Goal: Information Seeking & Learning: Learn about a topic

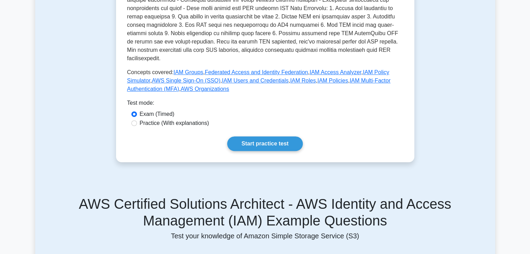
scroll to position [265, 0]
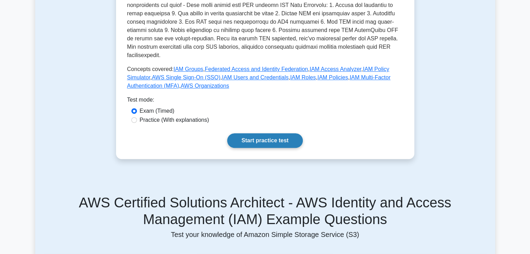
click at [272, 133] on link "Start practice test" at bounding box center [265, 140] width 76 height 15
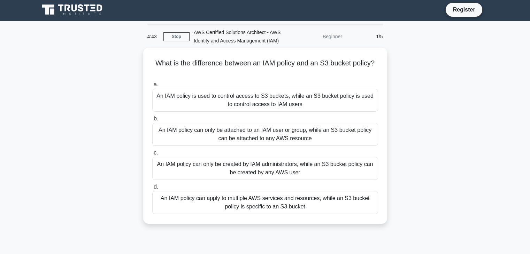
scroll to position [1, 0]
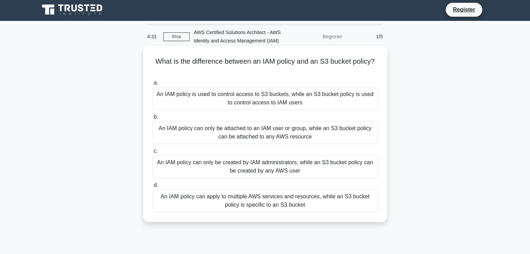
click at [276, 97] on div "An IAM policy is used to control access to S3 buckets, while an S3 bucket polic…" at bounding box center [265, 98] width 226 height 23
click at [152, 85] on input "a. An IAM policy is used to control access to S3 buckets, while an S3 bucket po…" at bounding box center [152, 83] width 0 height 5
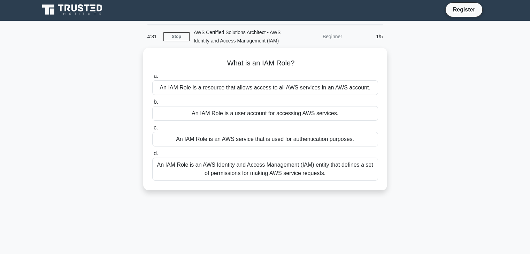
scroll to position [0, 0]
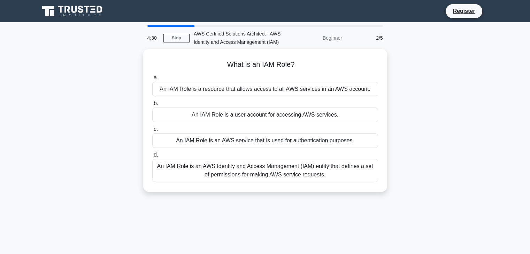
click at [276, 97] on div "a. An IAM Role is a resource that allows access to all AWS services in an AWS a…" at bounding box center [265, 127] width 234 height 111
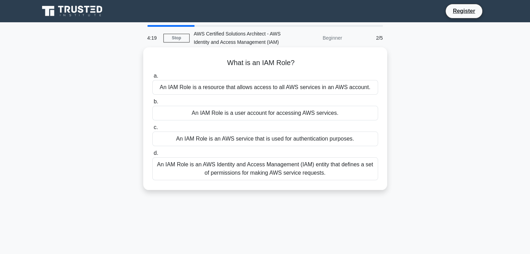
click at [315, 177] on div "An IAM Role is an AWS Identity and Access Management (IAM) entity that defines …" at bounding box center [265, 168] width 226 height 23
click at [152, 156] on input "d. An IAM Role is an AWS Identity and Access Management (IAM) entity that defin…" at bounding box center [152, 153] width 0 height 5
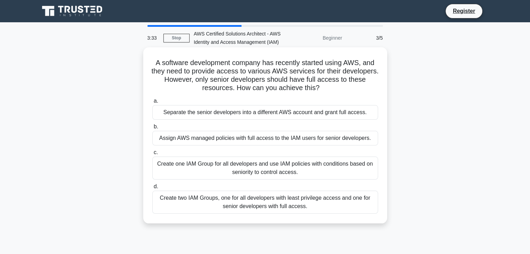
click at [302, 202] on div "Create two IAM Groups, one for all developers with least privilege access and o…" at bounding box center [265, 202] width 226 height 23
click at [152, 189] on input "d. Create two IAM Groups, one for all developers with least privilege access an…" at bounding box center [152, 187] width 0 height 5
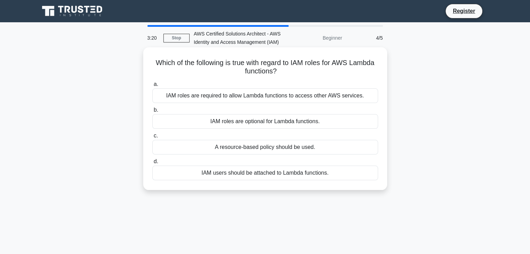
click at [345, 98] on div "IAM roles are required to allow Lambda functions to access other AWS services." at bounding box center [265, 95] width 226 height 15
click at [152, 87] on input "a. IAM roles are required to allow Lambda functions to access other AWS service…" at bounding box center [152, 84] width 0 height 5
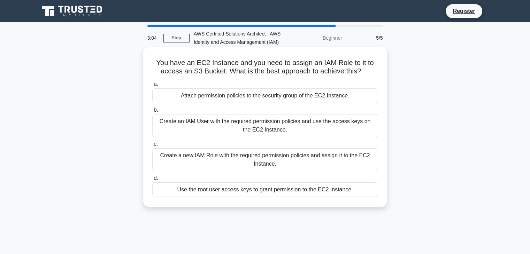
click at [313, 162] on div "Create a new IAM Role with the required permission policies and assign it to th…" at bounding box center [265, 159] width 226 height 23
click at [152, 147] on input "c. Create a new IAM Role with the required permission policies and assign it to…" at bounding box center [152, 144] width 0 height 5
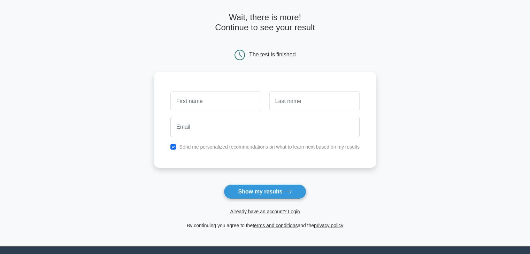
scroll to position [29, 0]
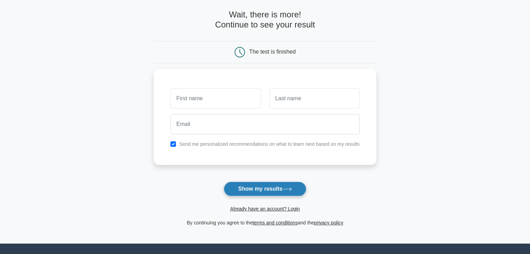
click at [284, 193] on button "Show my results" at bounding box center [265, 189] width 82 height 15
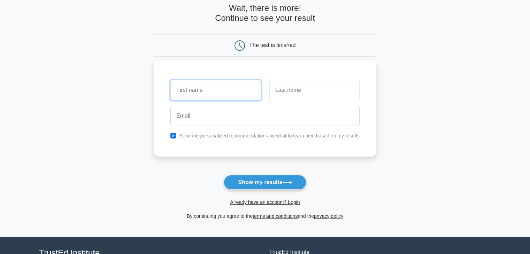
scroll to position [36, 0]
click at [240, 85] on input "text" at bounding box center [215, 90] width 90 height 20
type input "aaa"
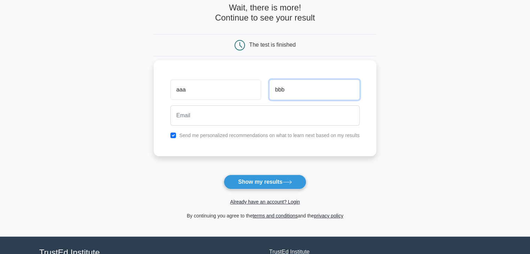
type input "bbb"
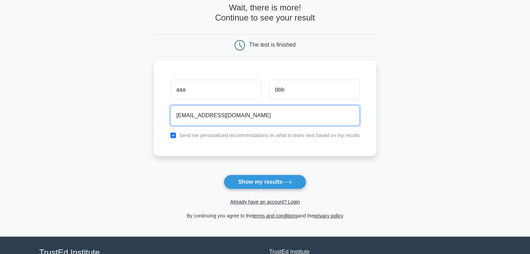
type input "fff@gmail.com"
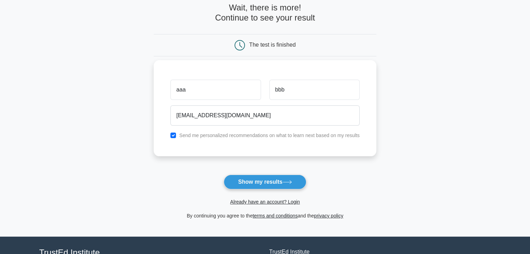
click at [185, 133] on label "Send me personalized recommendations on what to learn next based on my results" at bounding box center [269, 136] width 180 height 6
click at [179, 135] on div "Send me personalized recommendations on what to learn next based on my results" at bounding box center [265, 135] width 198 height 8
click at [172, 136] on input "checkbox" at bounding box center [173, 136] width 6 height 6
checkbox input "false"
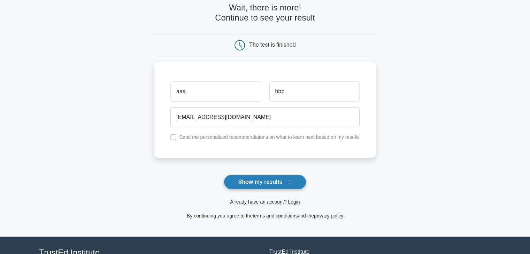
click at [270, 179] on button "Show my results" at bounding box center [265, 182] width 82 height 15
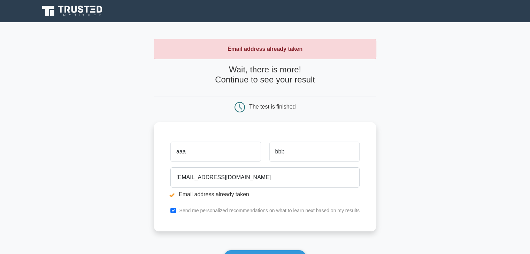
click at [222, 154] on input "aaa" at bounding box center [215, 152] width 90 height 20
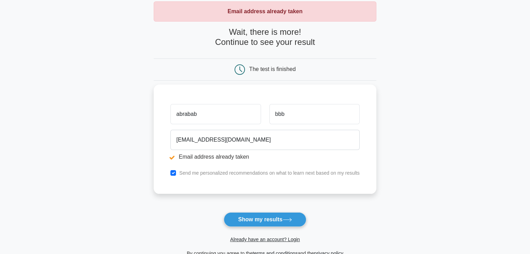
type input "abrabab"
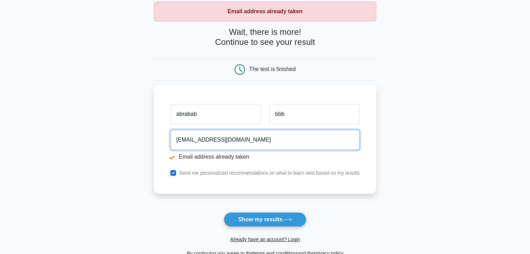
click at [178, 141] on input "fff@gmail.com" at bounding box center [264, 140] width 189 height 20
type input "fasasff@gmail.com"
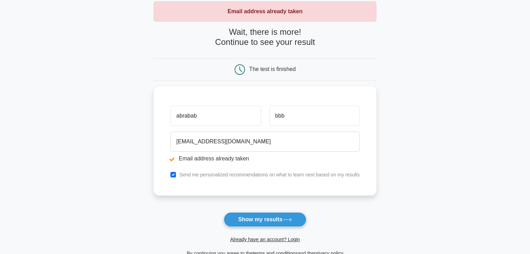
click at [265, 230] on div "Already have an account? Login" at bounding box center [265, 235] width 223 height 17
click at [272, 218] on button "Show my results" at bounding box center [265, 220] width 82 height 15
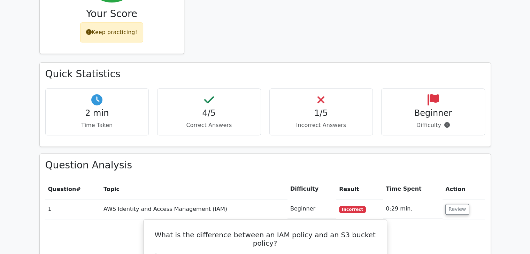
scroll to position [333, 0]
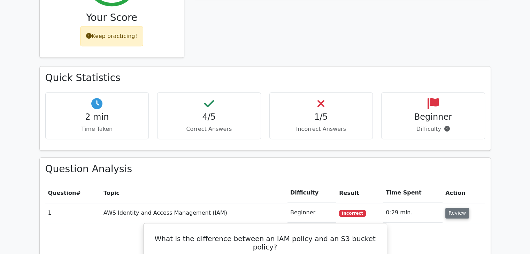
click at [449, 208] on button "Review" at bounding box center [457, 213] width 24 height 11
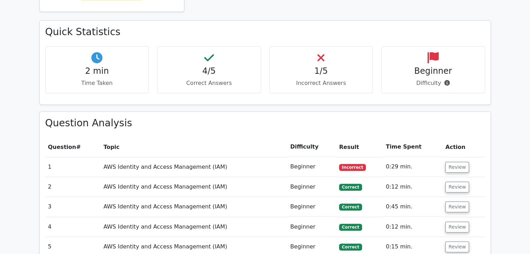
scroll to position [381, 0]
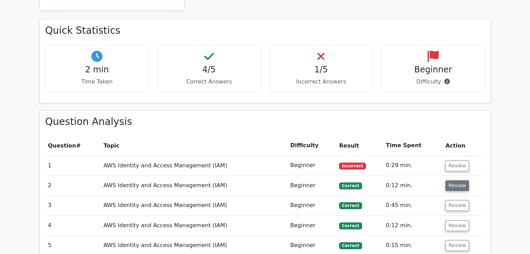
click at [453, 180] on button "Review" at bounding box center [457, 185] width 24 height 11
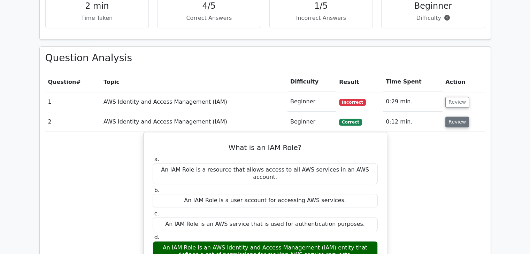
scroll to position [446, 0]
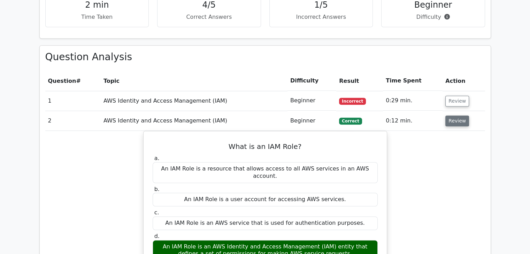
click at [453, 116] on button "Review" at bounding box center [457, 121] width 24 height 11
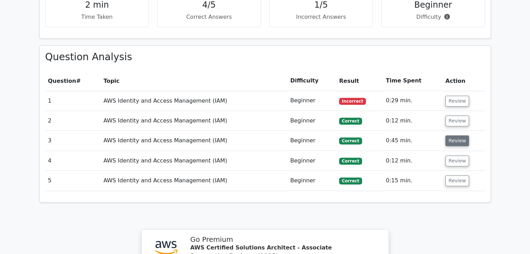
click at [456, 136] on button "Review" at bounding box center [457, 141] width 24 height 11
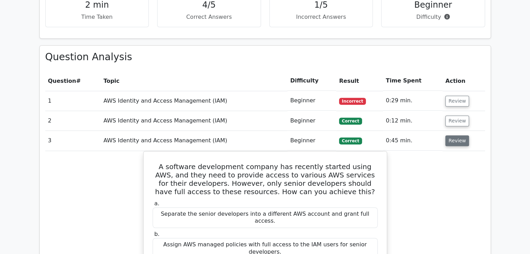
click at [456, 136] on button "Review" at bounding box center [457, 141] width 24 height 11
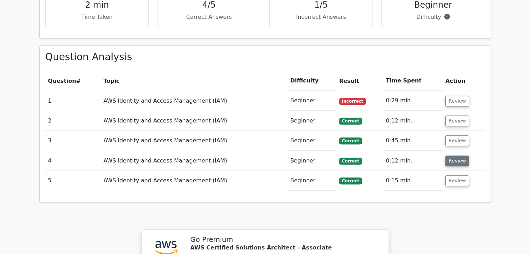
click at [459, 156] on button "Review" at bounding box center [457, 161] width 24 height 11
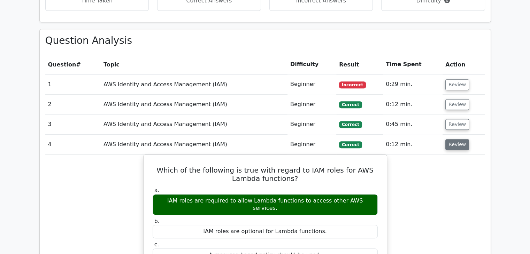
scroll to position [462, 0]
click at [459, 139] on button "Review" at bounding box center [457, 144] width 24 height 11
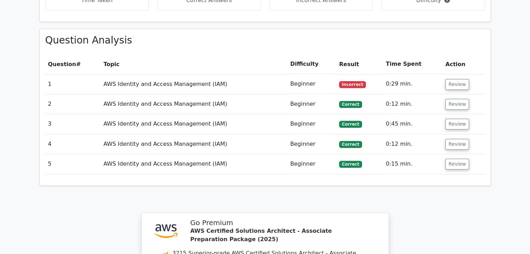
click at [455, 154] on td "Review" at bounding box center [463, 164] width 42 height 20
click at [455, 159] on button "Review" at bounding box center [457, 164] width 24 height 11
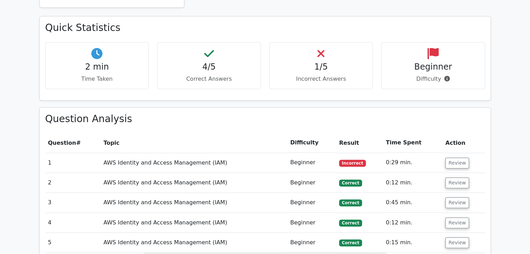
scroll to position [377, 0]
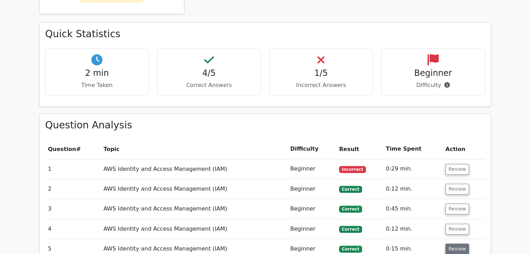
click at [454, 244] on button "Review" at bounding box center [457, 249] width 24 height 11
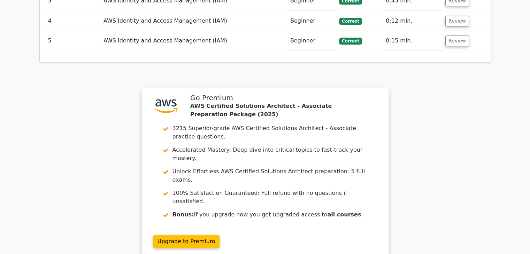
scroll to position [678, 0]
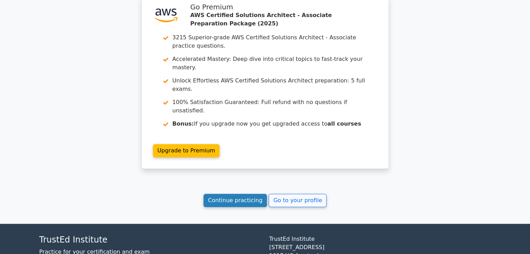
click at [261, 194] on link "Continue practicing" at bounding box center [235, 200] width 64 height 13
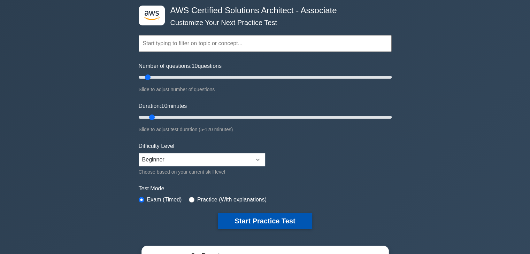
scroll to position [33, 0]
click at [269, 213] on button "Start Practice Test" at bounding box center [265, 221] width 94 height 16
